Goal: Task Accomplishment & Management: Use online tool/utility

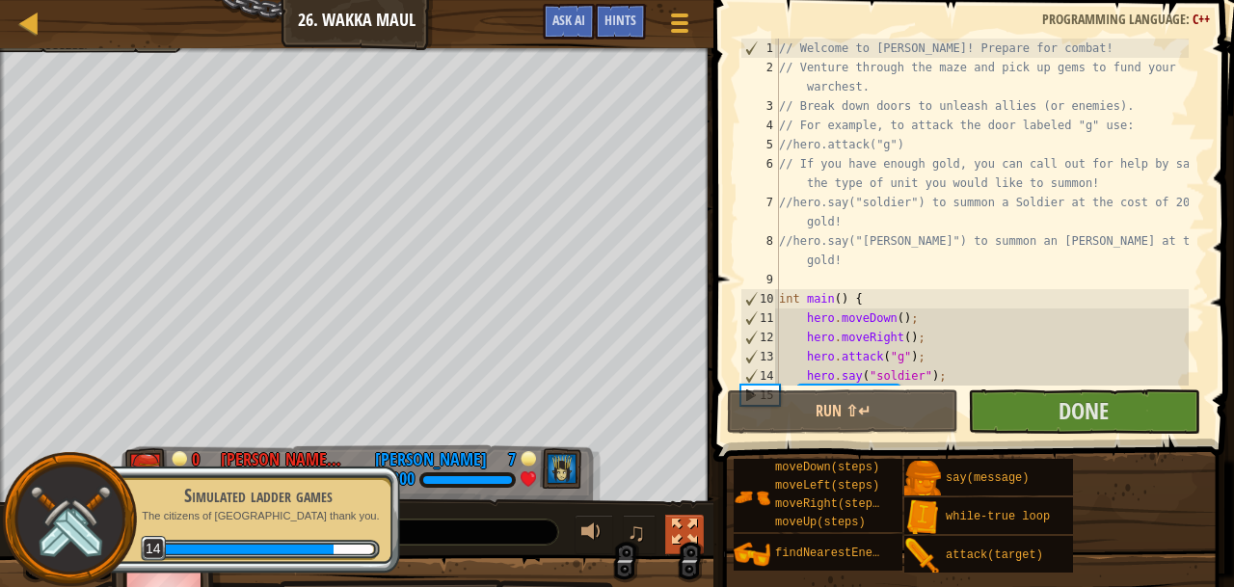
click at [692, 519] on div at bounding box center [684, 531] width 25 height 25
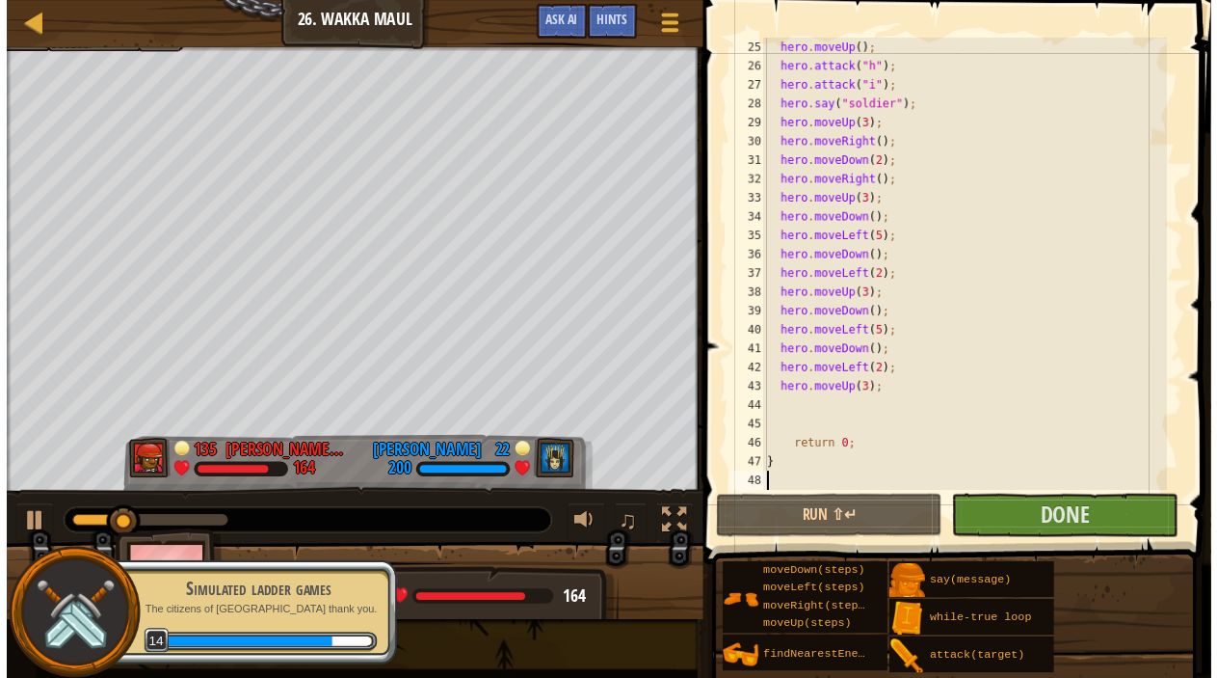
scroll to position [540, 0]
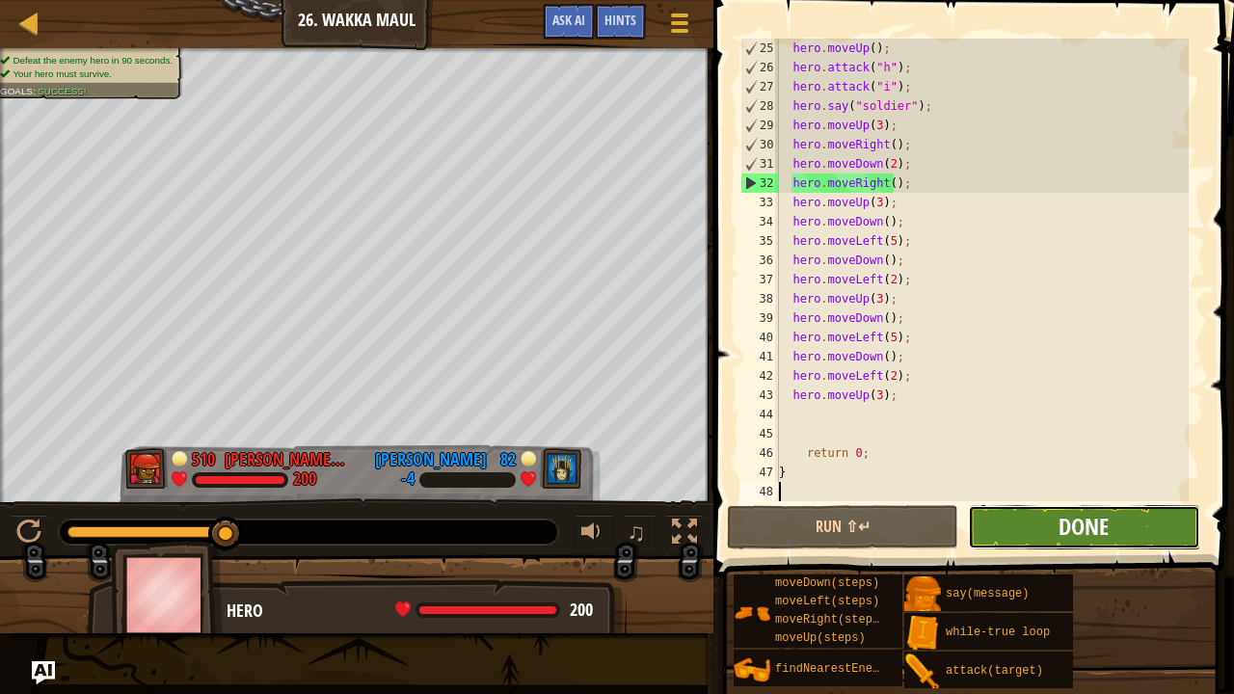
click at [1060, 523] on span "Done" at bounding box center [1083, 526] width 50 height 31
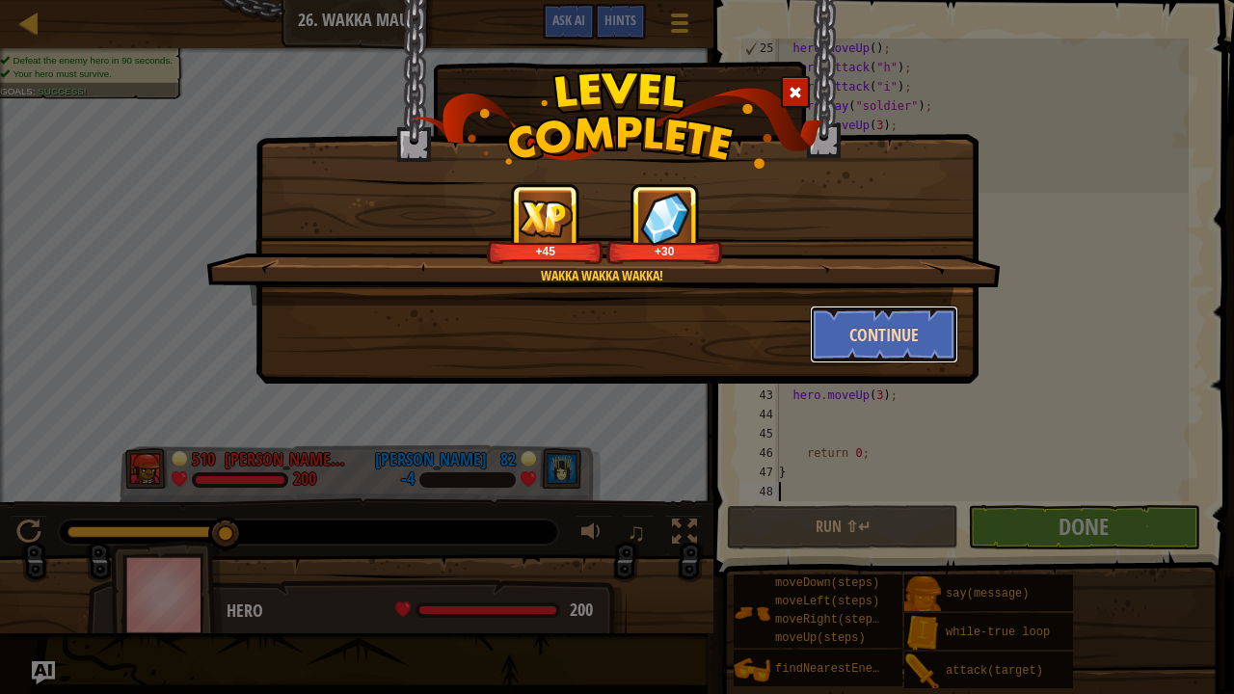
click at [881, 350] on button "Continue" at bounding box center [884, 335] width 149 height 58
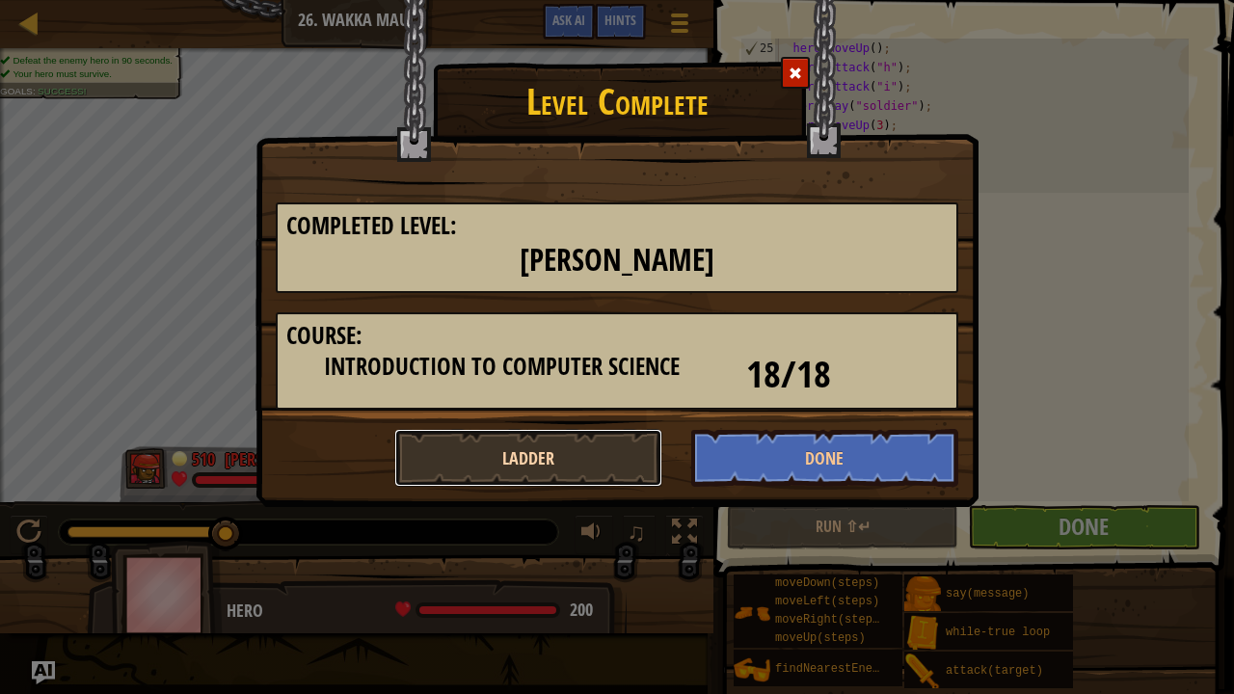
click at [588, 465] on button "Ladder" at bounding box center [528, 458] width 268 height 58
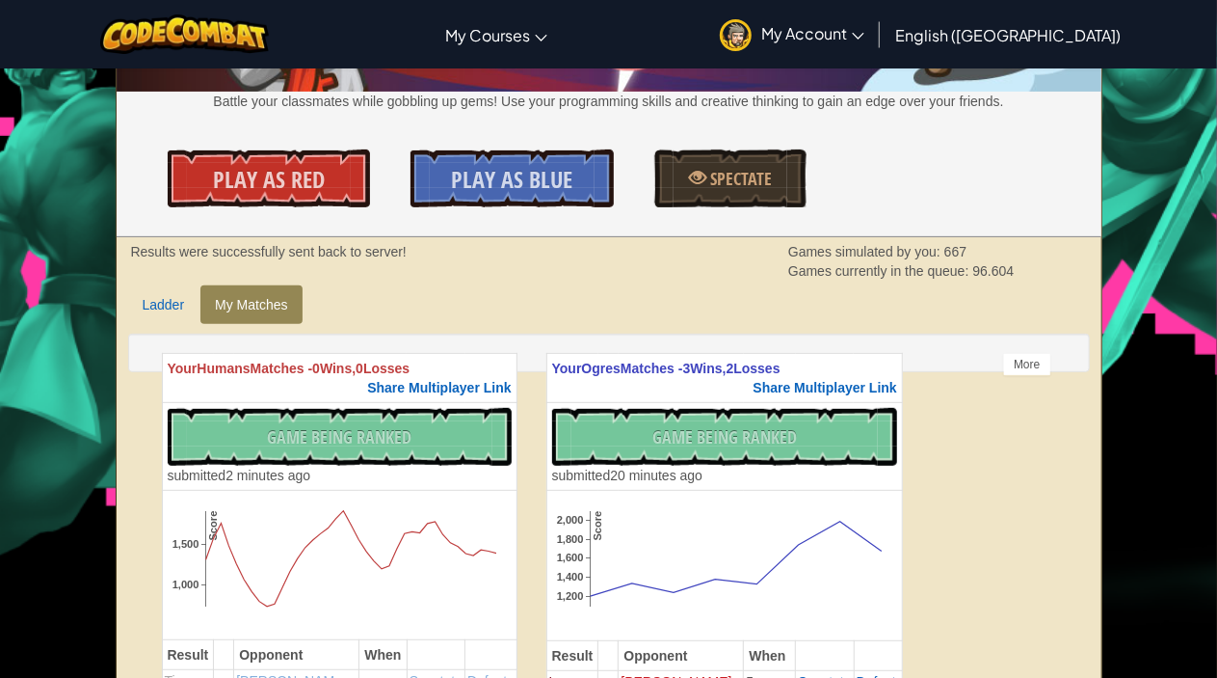
scroll to position [193, 0]
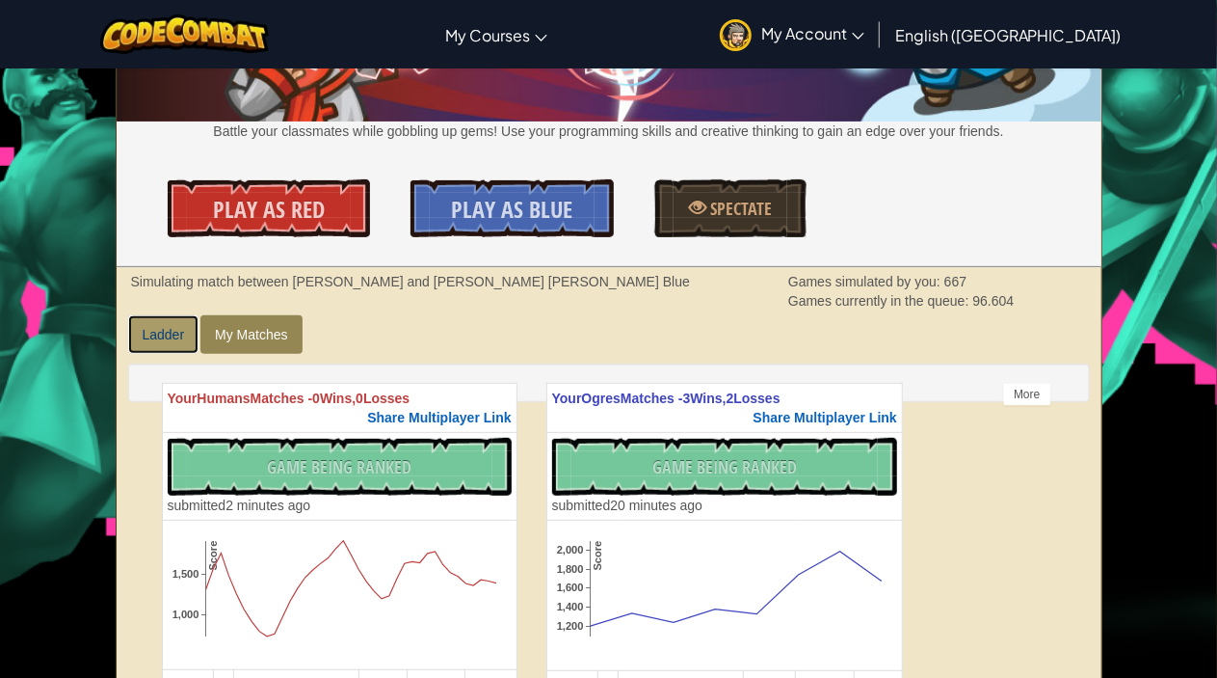
click at [180, 322] on link "Ladder" at bounding box center [163, 334] width 71 height 39
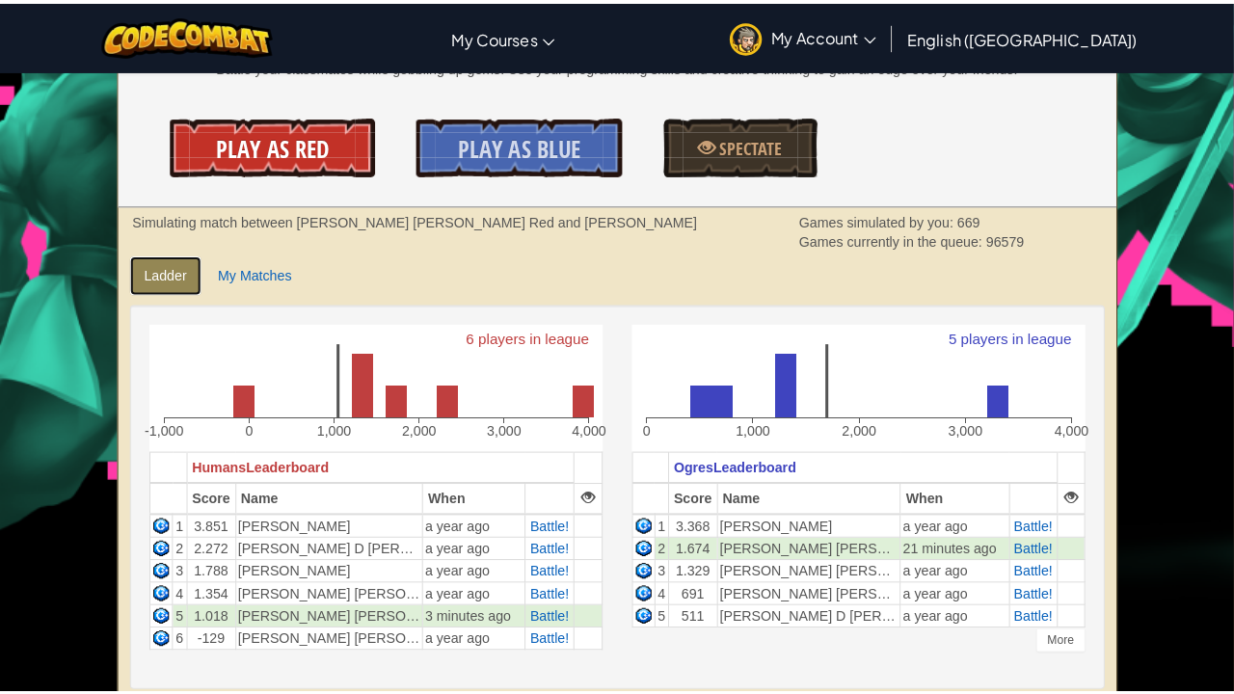
scroll to position [289, 0]
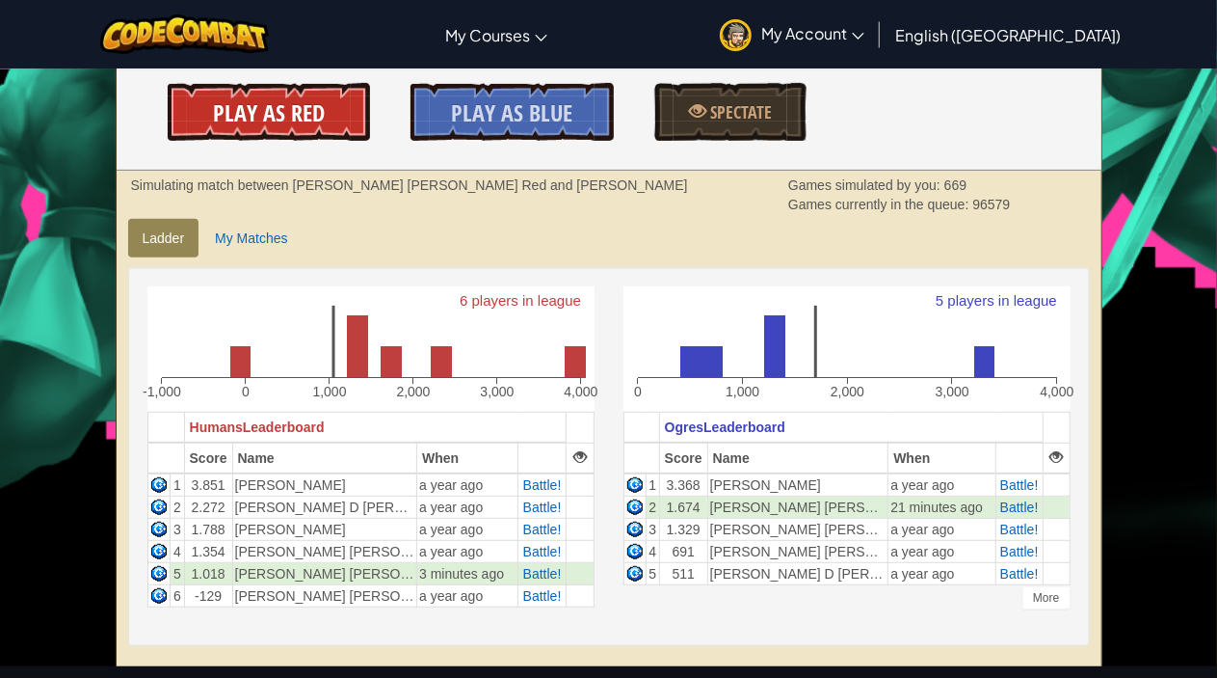
click at [297, 127] on span "Play As Red" at bounding box center [269, 112] width 112 height 31
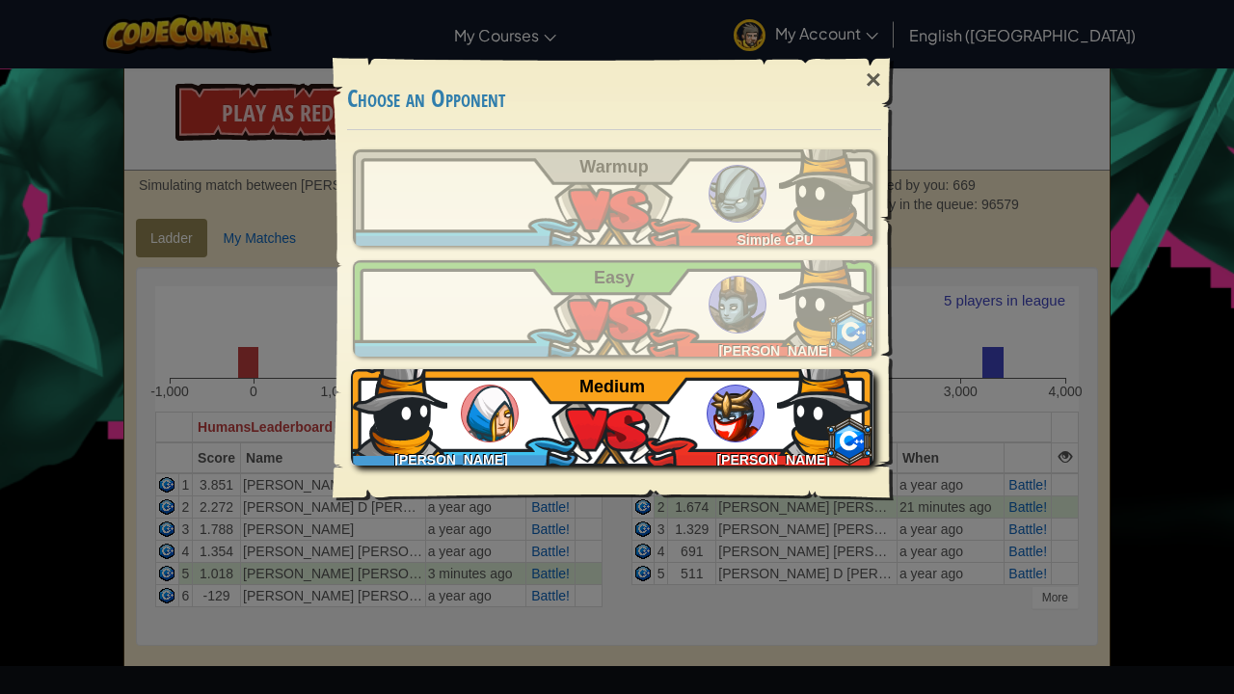
click at [606, 417] on div "[PERSON_NAME] [PERSON_NAME] [PERSON_NAME] [PERSON_NAME] Medium" at bounding box center [612, 417] width 522 height 96
